Goal: Task Accomplishment & Management: Manage account settings

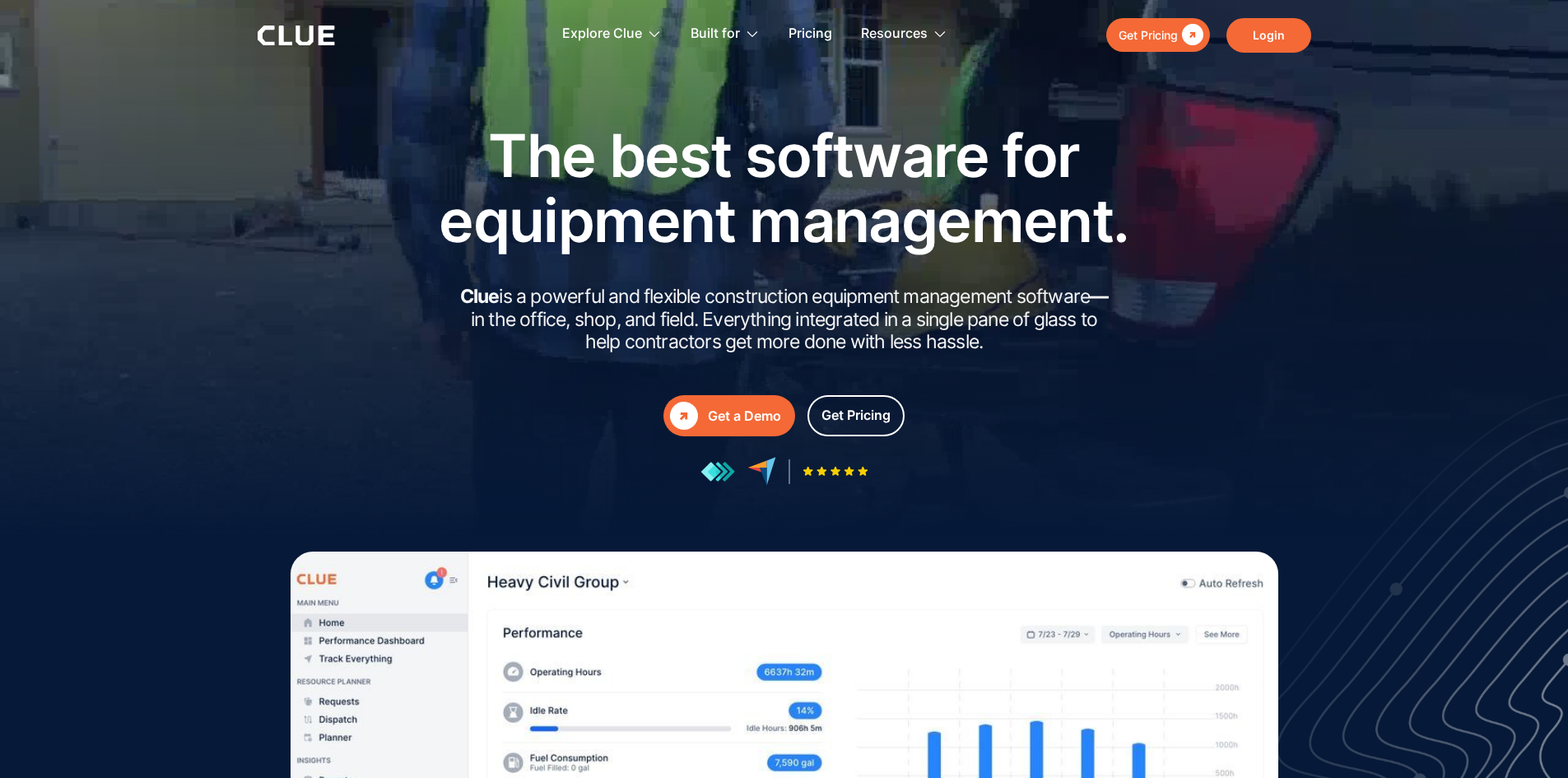
click at [1264, 31] on link "Login" at bounding box center [1269, 35] width 85 height 35
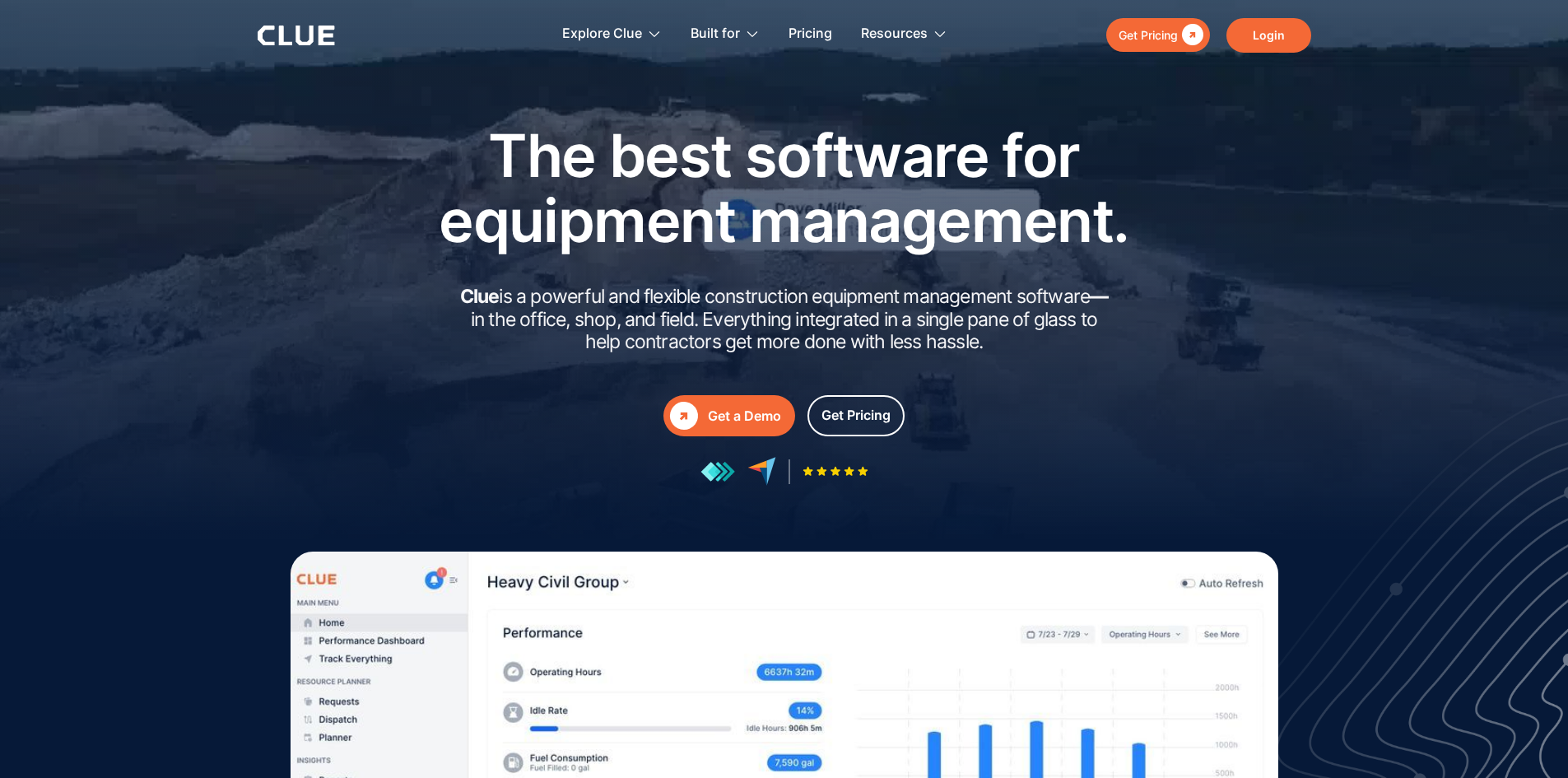
click at [1261, 45] on link "Login" at bounding box center [1269, 35] width 85 height 35
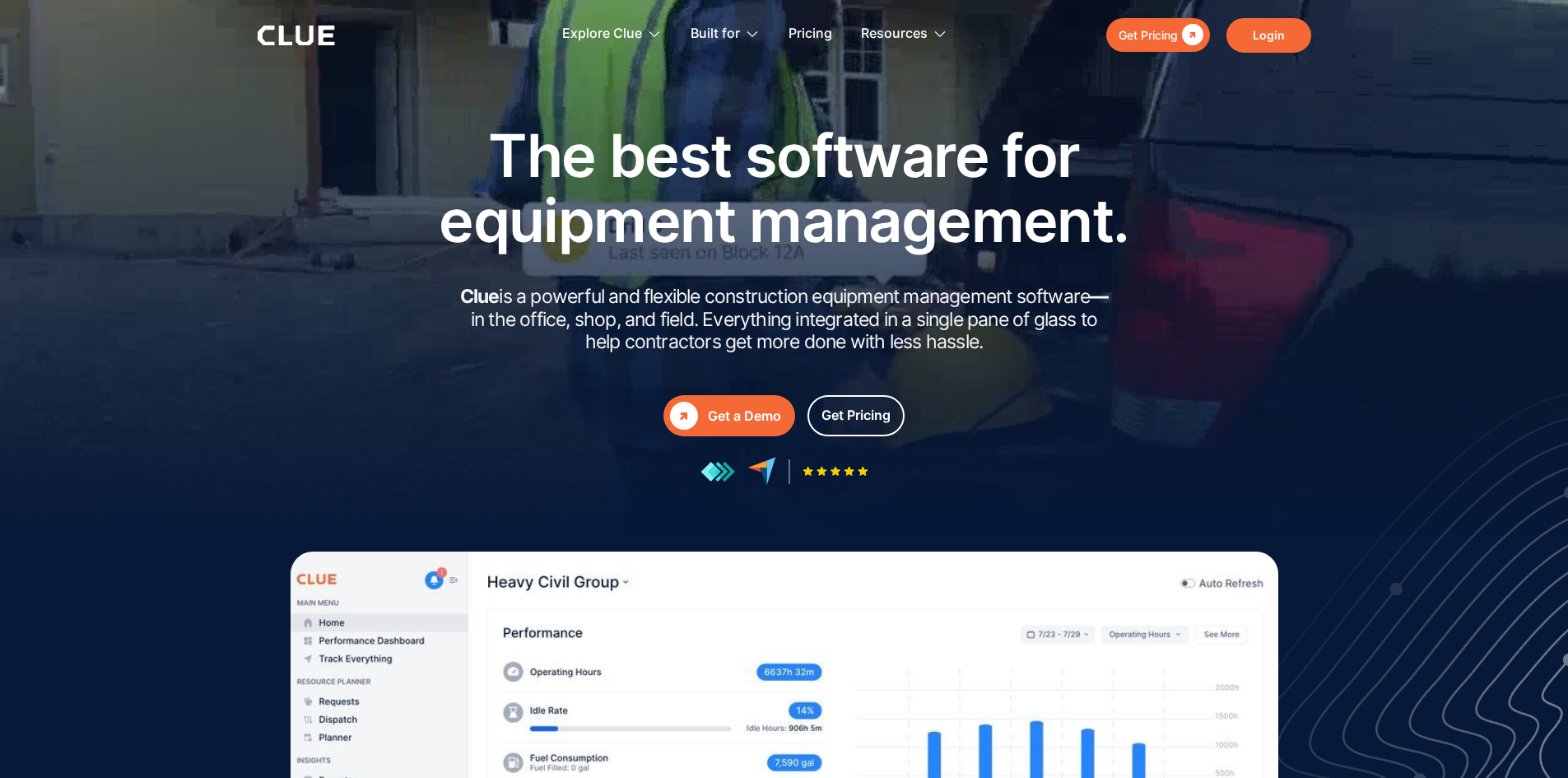
click at [1265, 36] on link "Login" at bounding box center [1269, 35] width 85 height 35
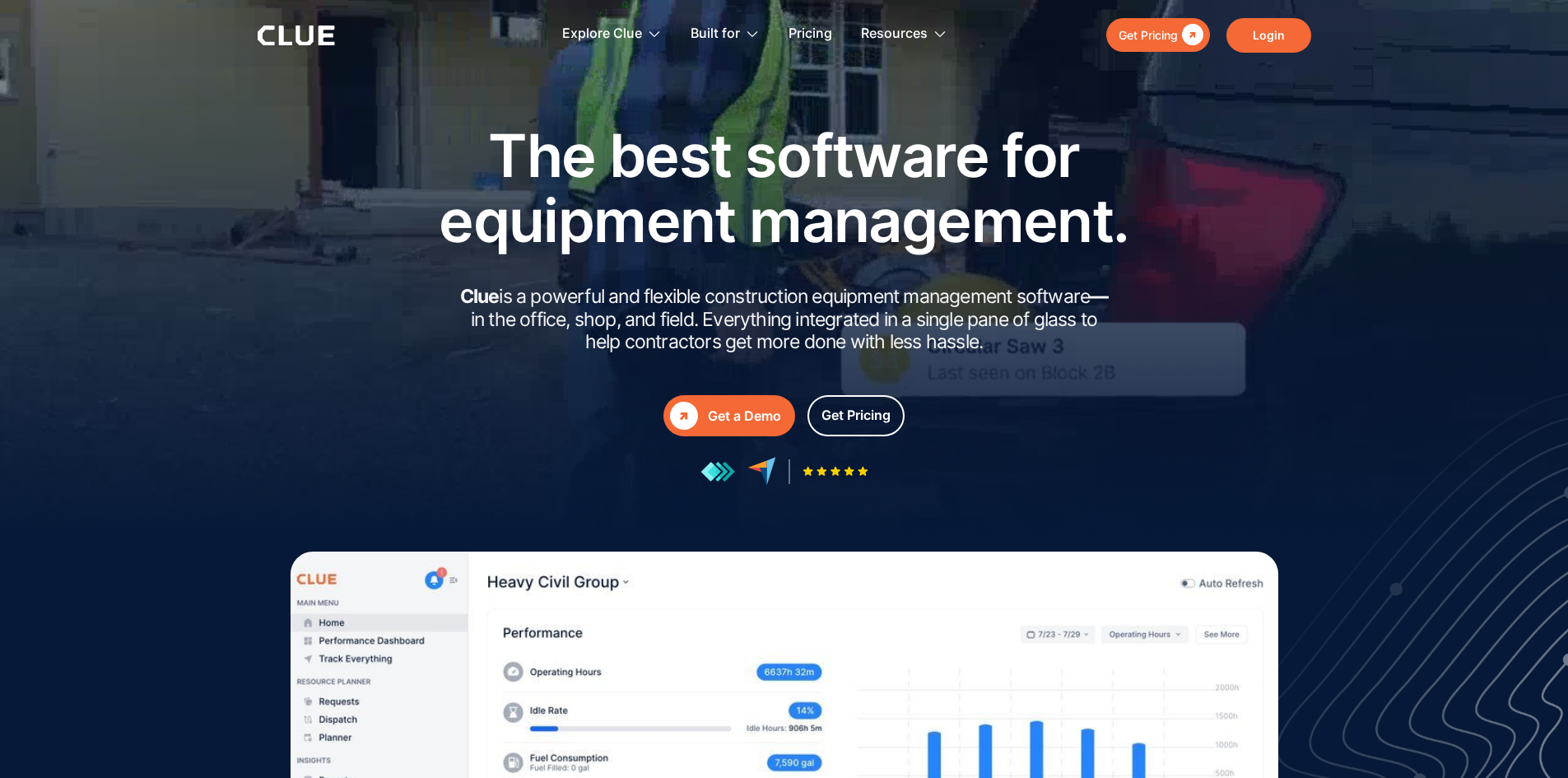
click at [1261, 21] on link "Login" at bounding box center [1269, 35] width 85 height 35
